Goal: Task Accomplishment & Management: Use online tool/utility

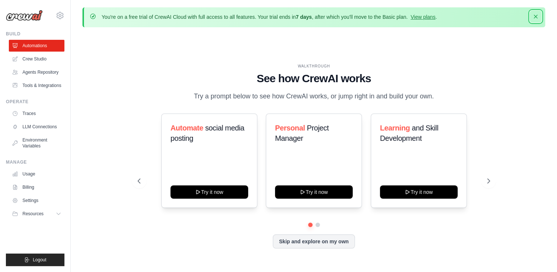
click at [536, 17] on icon "button" at bounding box center [536, 17] width 4 height 4
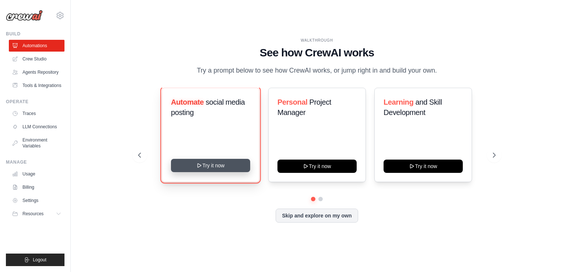
click at [198, 166] on icon at bounding box center [199, 165] width 6 height 6
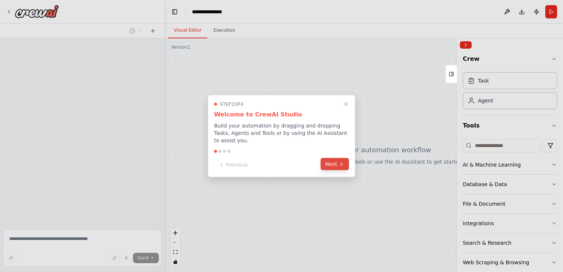
click at [334, 160] on button "Next" at bounding box center [334, 164] width 28 height 12
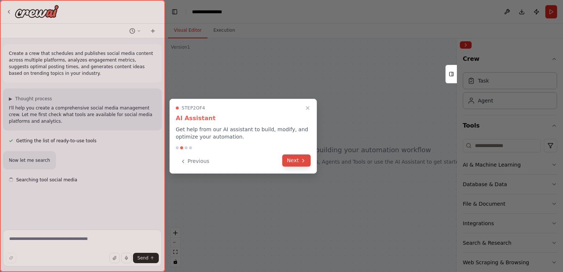
click at [299, 159] on button "Next" at bounding box center [296, 160] width 28 height 12
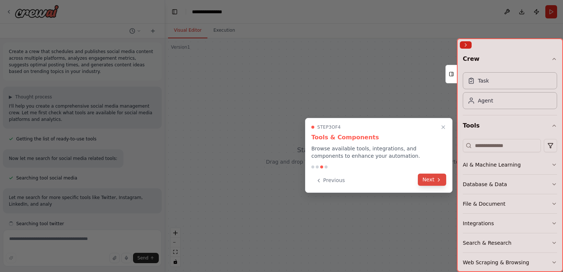
scroll to position [8, 0]
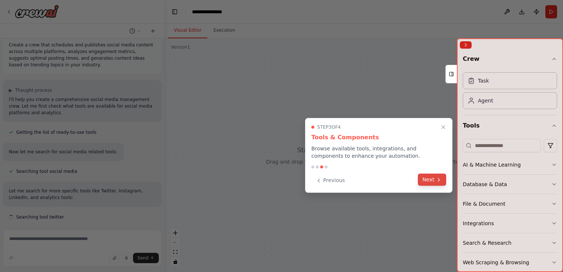
click at [432, 179] on button "Next" at bounding box center [432, 180] width 28 height 12
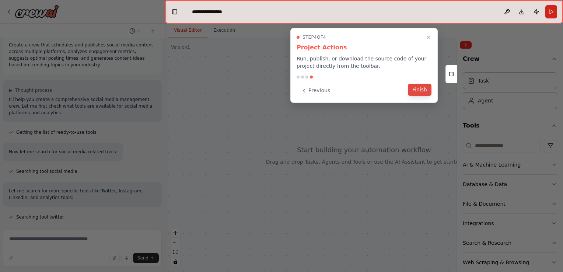
scroll to position [23, 0]
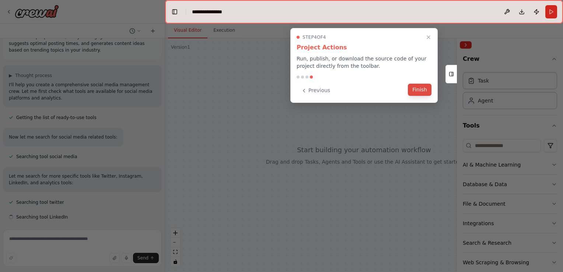
click at [418, 89] on button "Finish" at bounding box center [420, 90] width 24 height 12
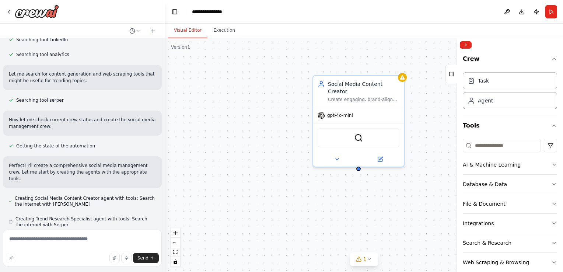
scroll to position [202, 0]
click at [66, 242] on textarea at bounding box center [82, 247] width 159 height 37
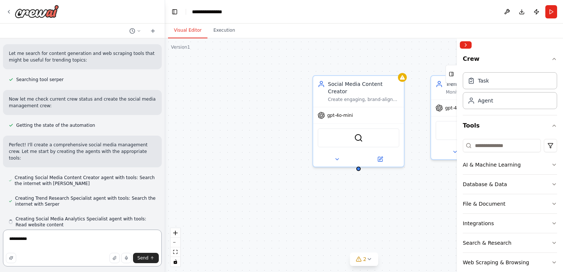
scroll to position [222, 0]
type textarea "**********"
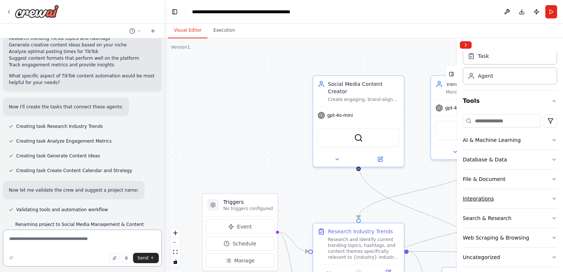
scroll to position [31, 0]
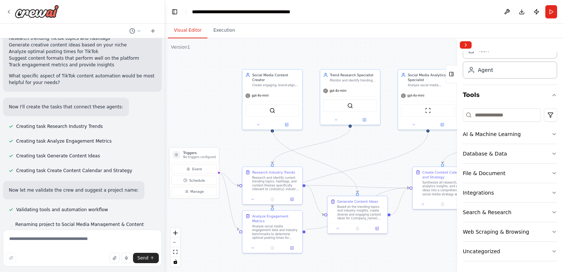
drag, startPoint x: 293, startPoint y: 151, endPoint x: 187, endPoint y: 108, distance: 114.7
click at [187, 108] on div ".deletable-edge-delete-btn { width: 20px; height: 20px; border: 0px solid #ffff…" at bounding box center [364, 155] width 398 height 234
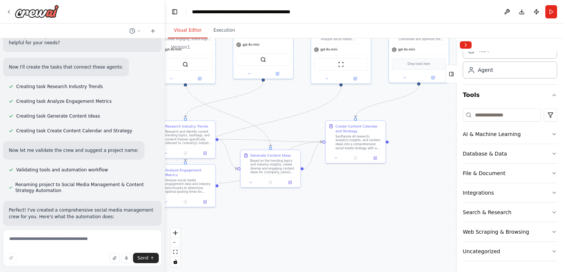
drag, startPoint x: 427, startPoint y: 228, endPoint x: 324, endPoint y: 172, distance: 117.0
click at [324, 172] on div ".deletable-edge-delete-btn { width: 20px; height: 20px; border: 0px solid #ffff…" at bounding box center [364, 155] width 398 height 234
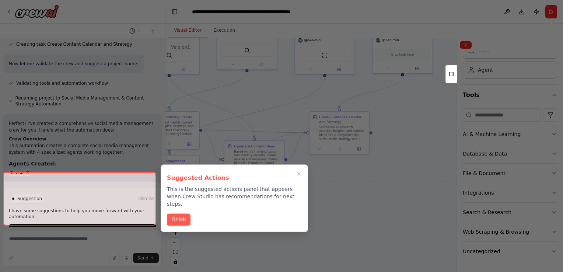
click at [396, 119] on div at bounding box center [281, 136] width 563 height 272
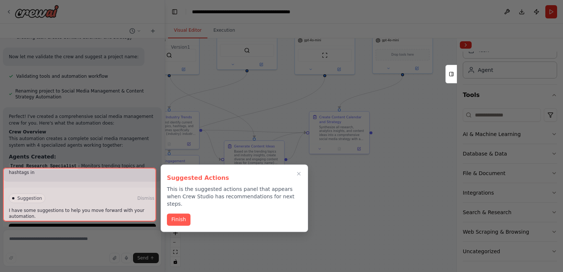
scroll to position [672, 0]
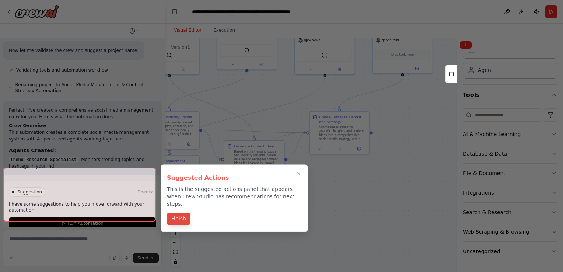
click at [182, 213] on button "Finish" at bounding box center [179, 219] width 24 height 12
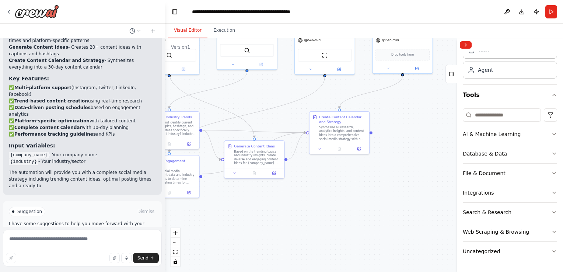
scroll to position [884, 0]
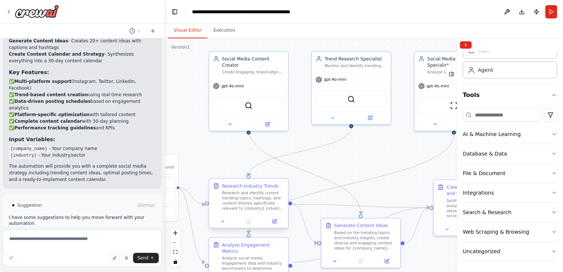
drag, startPoint x: 228, startPoint y: 60, endPoint x: 277, endPoint y: 210, distance: 158.1
click at [368, 155] on div ".deletable-edge-delete-btn { width: 20px; height: 20px; border: 0px solid #ffff…" at bounding box center [364, 155] width 398 height 234
click at [40, 238] on textarea at bounding box center [82, 247] width 159 height 37
type textarea "*"
click at [52, 238] on textarea "**********" at bounding box center [82, 247] width 159 height 37
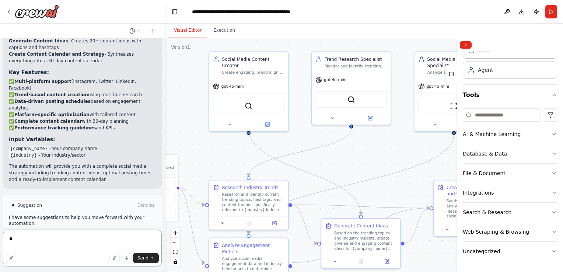
type textarea "*"
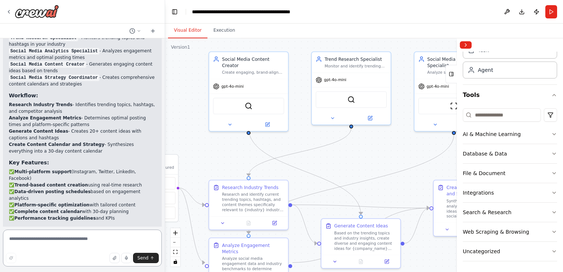
scroll to position [774, 0]
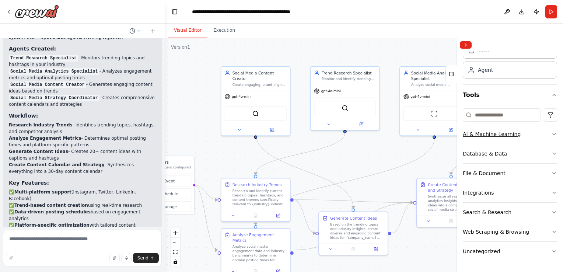
click at [483, 134] on div "AI & Machine Learning" at bounding box center [492, 133] width 58 height 7
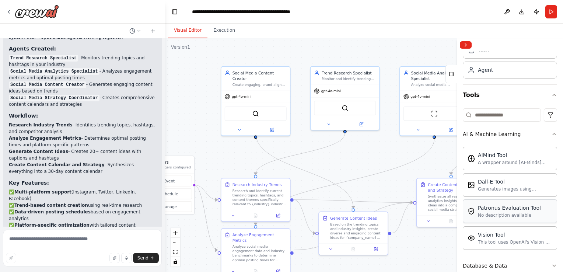
scroll to position [104, 0]
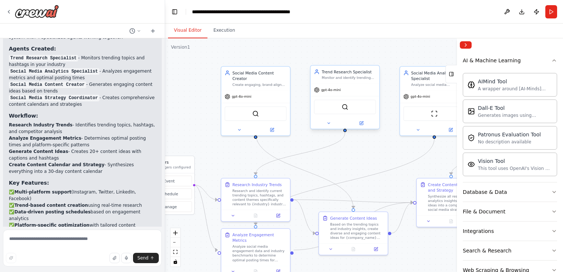
click at [340, 77] on div "Monitor and identify trending topics, hashtags, and content themes relevant to …" at bounding box center [349, 78] width 54 height 4
click at [340, 76] on div "Monitor and identify trending topics, hashtags, and content themes relevant to …" at bounding box center [349, 78] width 54 height 4
click at [352, 80] on div "Trend Research Specialist Monitor and identify trending topics, hashtags, and c…" at bounding box center [345, 75] width 69 height 18
click at [345, 109] on img at bounding box center [344, 107] width 7 height 7
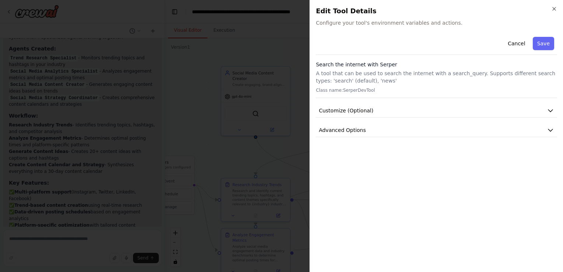
click at [551, 8] on h2 "Edit Tool Details" at bounding box center [436, 11] width 241 height 10
click at [551, 8] on icon "button" at bounding box center [554, 9] width 6 height 6
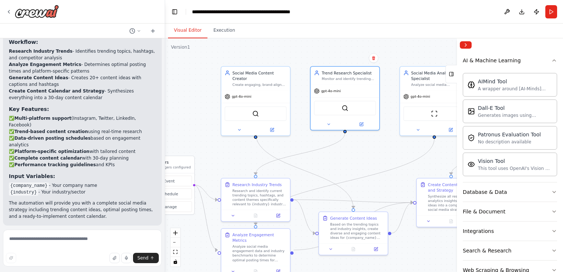
scroll to position [810, 0]
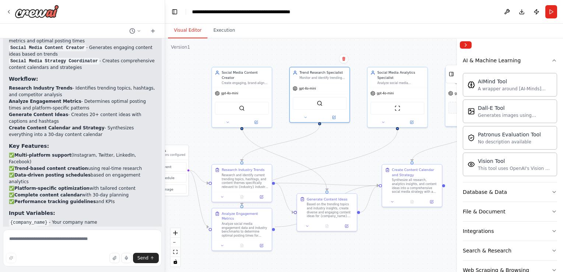
drag, startPoint x: 278, startPoint y: 161, endPoint x: 306, endPoint y: 150, distance: 30.2
click at [306, 150] on div ".deletable-edge-delete-btn { width: 20px; height: 20px; border: 0px solid #ffff…" at bounding box center [364, 155] width 398 height 234
click at [238, 187] on div "Research and identify current trending topics, hashtags, and content themes spe…" at bounding box center [245, 179] width 47 height 15
click at [238, 186] on div "Research and identify current trending topics, hashtags, and content themes spe…" at bounding box center [245, 179] width 47 height 15
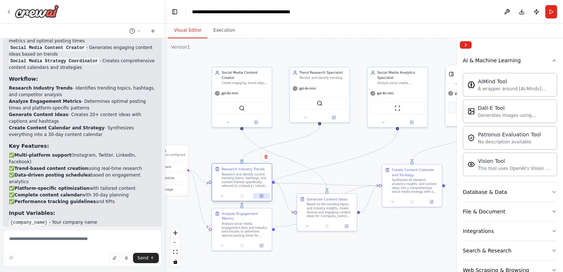
click at [262, 195] on icon at bounding box center [262, 195] width 2 height 2
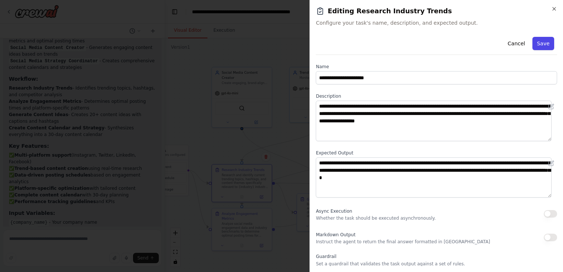
click at [541, 43] on button "Save" at bounding box center [543, 43] width 21 height 13
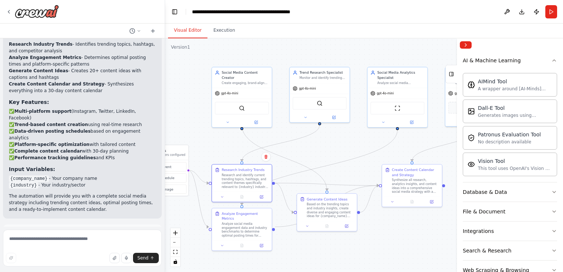
scroll to position [884, 0]
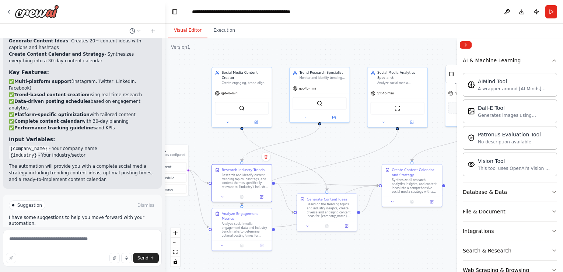
click at [84, 234] on span "Run Automation" at bounding box center [86, 237] width 36 height 6
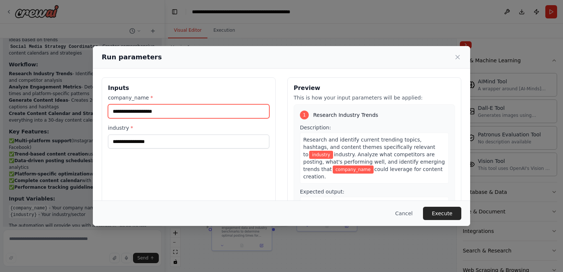
click at [173, 111] on input "company_name *" at bounding box center [188, 111] width 161 height 14
type input "******"
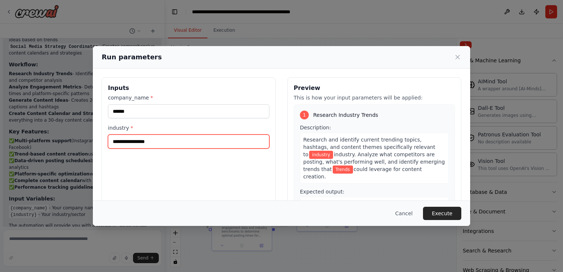
click at [156, 140] on input "industry *" at bounding box center [188, 141] width 161 height 14
type input "**********"
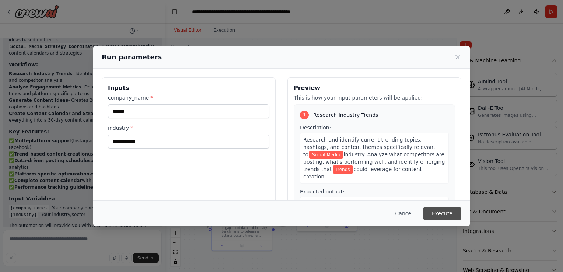
click at [441, 215] on button "Execute" at bounding box center [442, 213] width 38 height 13
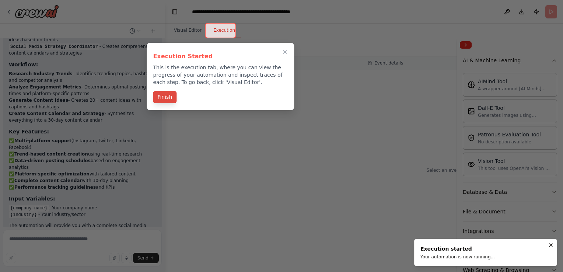
click at [168, 98] on button "Finish" at bounding box center [165, 97] width 24 height 12
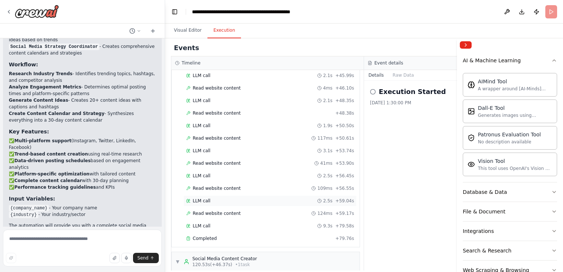
scroll to position [884, 0]
